Goal: Task Accomplishment & Management: Manage account settings

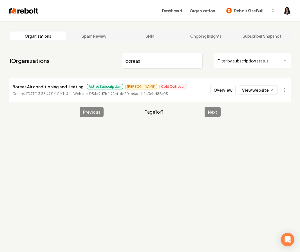
click at [196, 61] on input "boreas" at bounding box center [162, 61] width 81 height 16
click at [245, 61] on html "Dashboard Organization Rebolt Site Builder Organizations Spam Review SMM Ongoin…" at bounding box center [150, 126] width 300 height 252
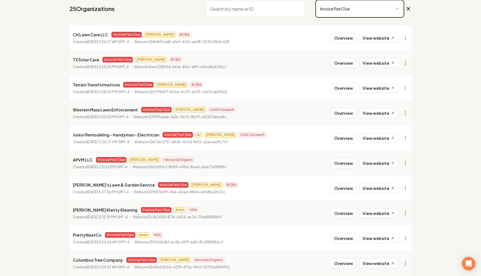
scroll to position [75, 0]
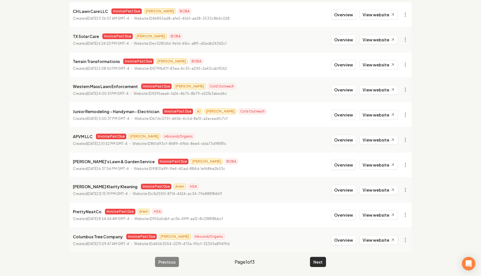
click at [299, 252] on button "Next" at bounding box center [318, 262] width 16 height 10
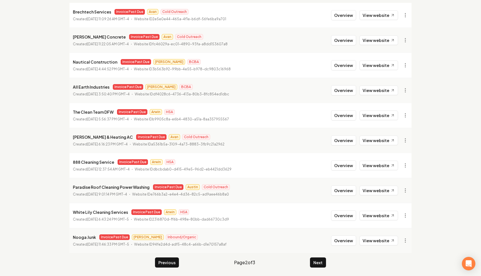
scroll to position [75, 0]
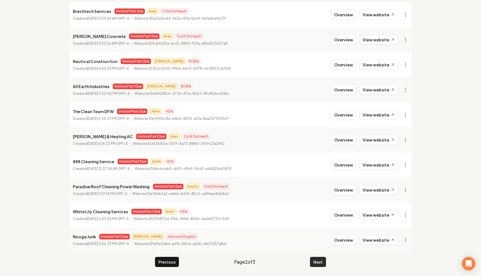
click at [299, 252] on button "Next" at bounding box center [318, 262] width 16 height 10
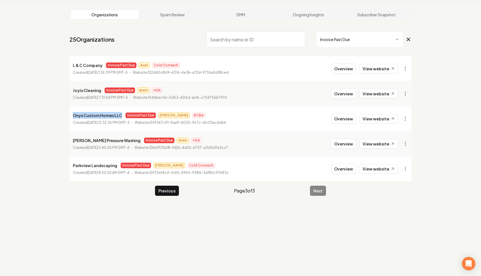
drag, startPoint x: 121, startPoint y: 114, endPoint x: 66, endPoint y: 114, distance: 55.1
click at [66, 114] on main "Organizations Spam Review SMM Ongoing Insights Subscriber Snapshot 25 Organizat…" at bounding box center [240, 102] width 360 height 205
copy p "Onyx Custom Homes LLC"
click at [299, 122] on html "Dashboard Organization Rebolt Site Builder Organizations Spam Review SMM Ongoin…" at bounding box center [240, 117] width 481 height 276
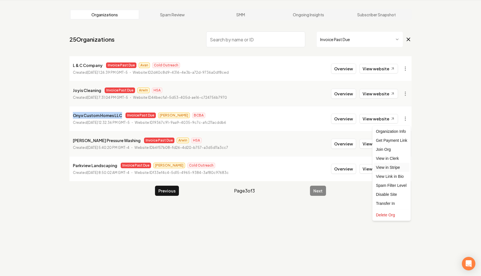
click at [299, 168] on link "View in Stripe" at bounding box center [392, 167] width 36 height 9
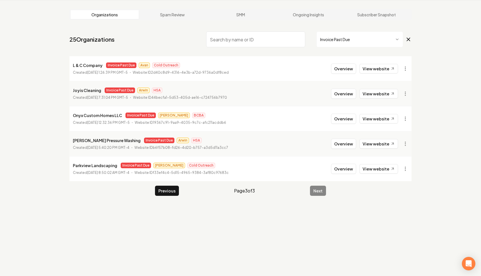
click at [299, 36] on icon at bounding box center [408, 39] width 6 height 7
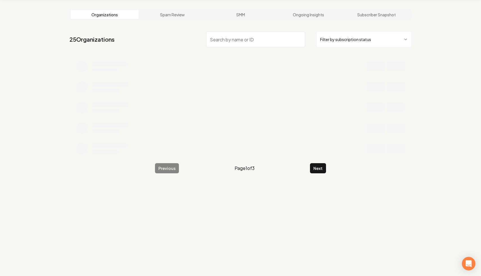
click at [273, 38] on input "search" at bounding box center [255, 39] width 99 height 16
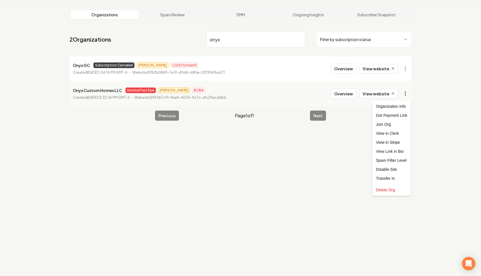
click at [299, 93] on html "Dashboard Organization Rebolt Site Builder Organizations Spam Review SMM Ongoin…" at bounding box center [240, 117] width 481 height 276
click at [299, 135] on link "View in Clerk" at bounding box center [392, 133] width 36 height 9
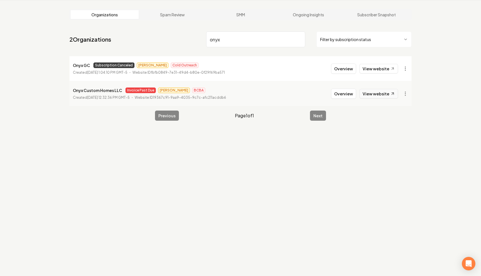
click at [299, 91] on link "View website" at bounding box center [378, 94] width 39 height 10
click at [299, 93] on html "Dashboard Organization Rebolt Site Builder Organizations Spam Review SMM Ongoin…" at bounding box center [240, 117] width 481 height 276
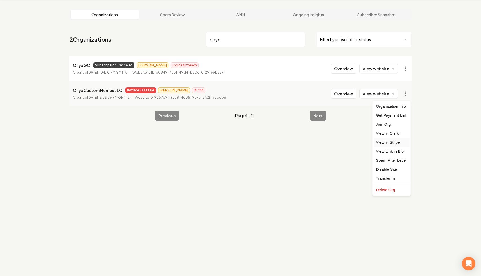
click at [299, 141] on link "View in Stripe" at bounding box center [392, 142] width 36 height 9
drag, startPoint x: 252, startPoint y: 44, endPoint x: 198, endPoint y: 30, distance: 55.6
click at [198, 30] on nav "2 Organizations onyx Filter by subscription status" at bounding box center [240, 41] width 342 height 25
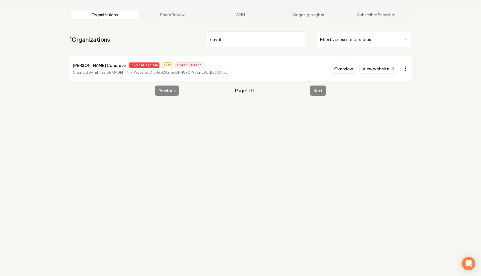
type input "castil"
click at [299, 71] on html "Dashboard Organization Rebolt Site Builder Organizations Spam Review SMM Ongoin…" at bounding box center [240, 117] width 481 height 276
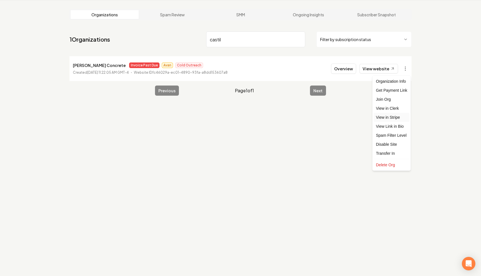
click at [299, 119] on link "View in Stripe" at bounding box center [392, 117] width 36 height 9
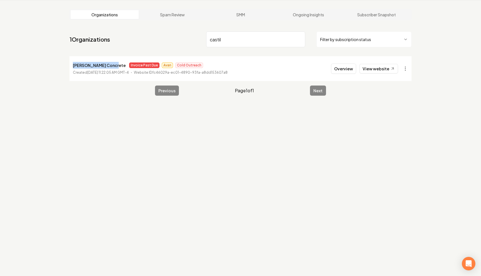
drag, startPoint x: 110, startPoint y: 66, endPoint x: 71, endPoint y: 67, distance: 38.8
click at [71, 67] on li "[PERSON_NAME] Concrete Invoice Past Due Avan Cold Outreach Created [DATE] 11:22…" at bounding box center [240, 68] width 342 height 25
copy p "[PERSON_NAME] Concrete"
